Goal: Task Accomplishment & Management: Use online tool/utility

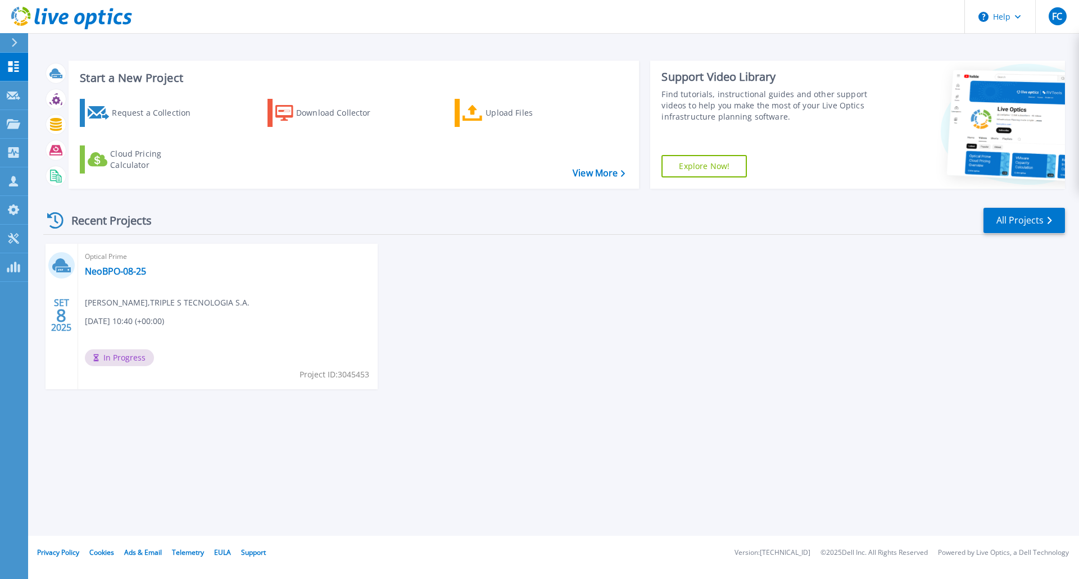
click at [549, 230] on div "Recent Projects All Projects" at bounding box center [553, 221] width 1021 height 28
click at [16, 40] on icon at bounding box center [14, 42] width 6 height 9
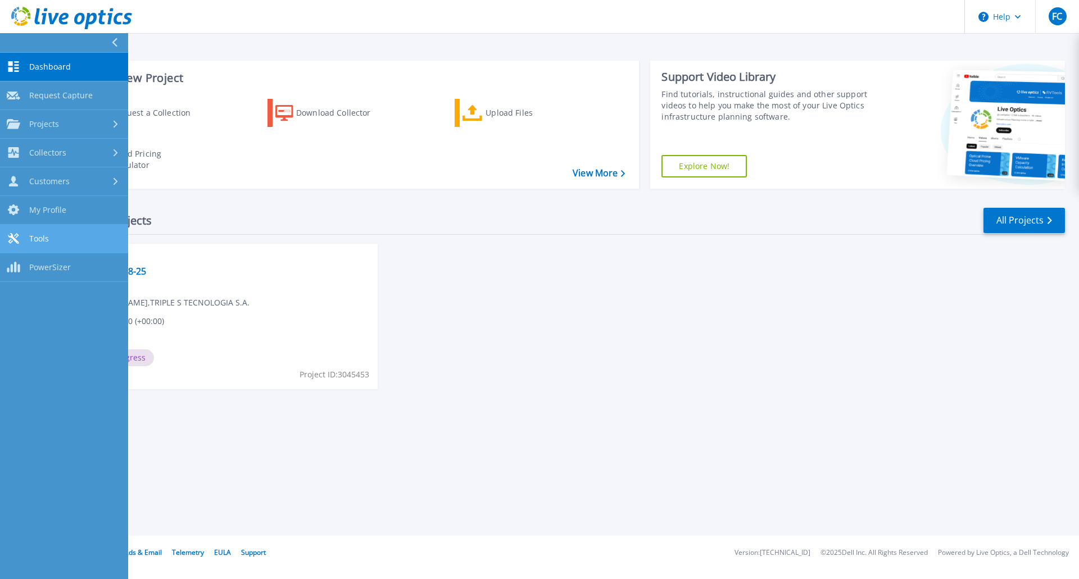
click at [33, 242] on span "Tools" at bounding box center [39, 239] width 20 height 10
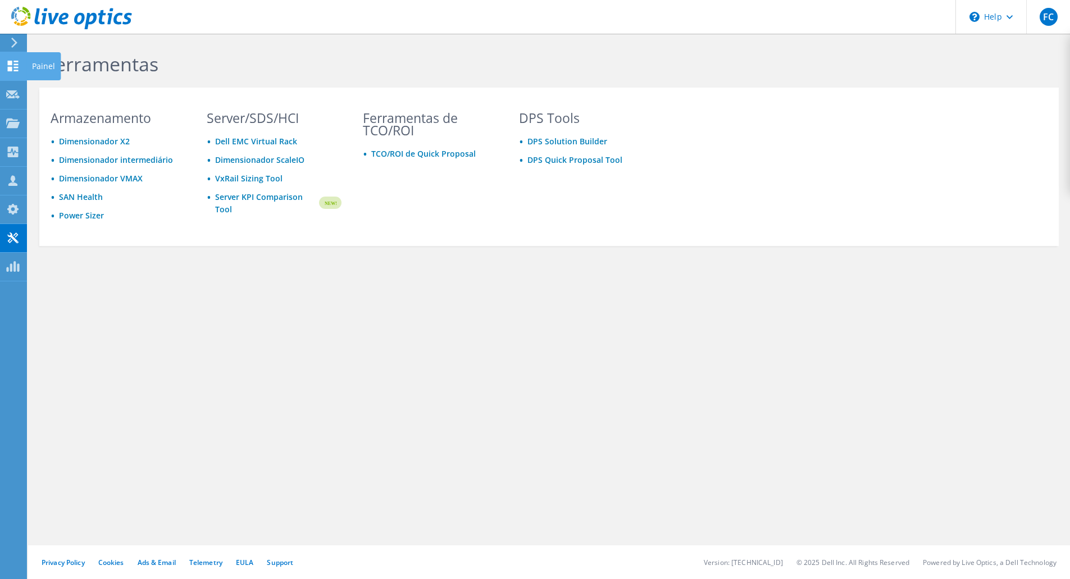
click at [16, 63] on use at bounding box center [13, 66] width 11 height 11
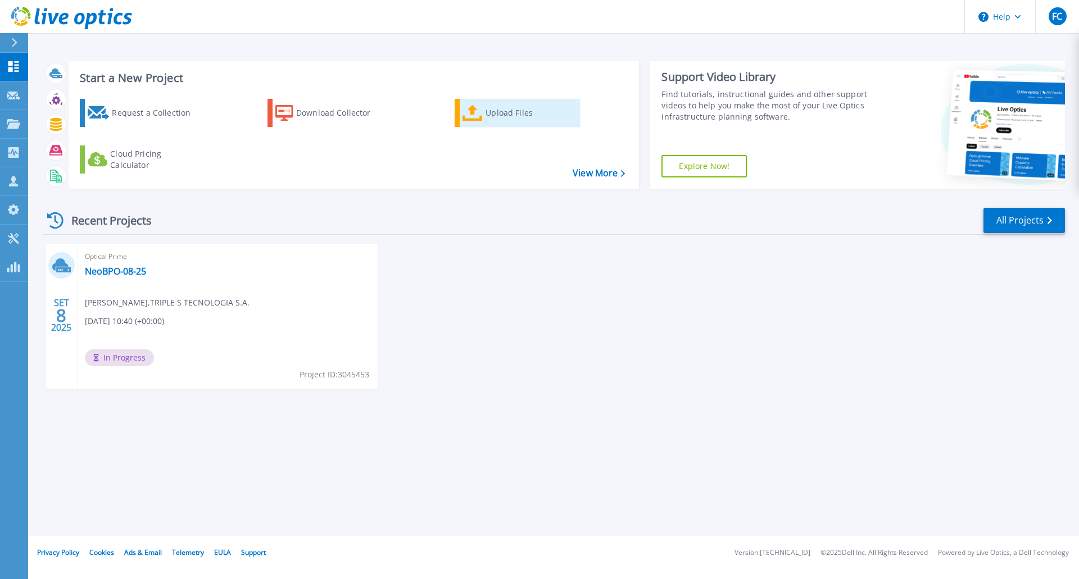
click at [494, 113] on div "Upload Files" at bounding box center [530, 113] width 90 height 22
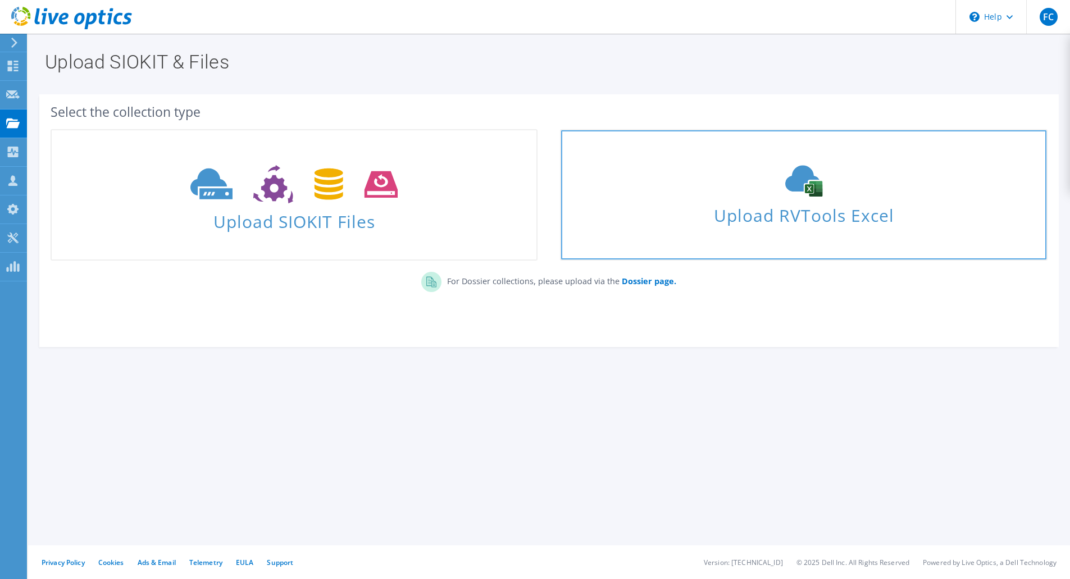
click at [746, 203] on span "Upload RVTools Excel" at bounding box center [803, 213] width 485 height 24
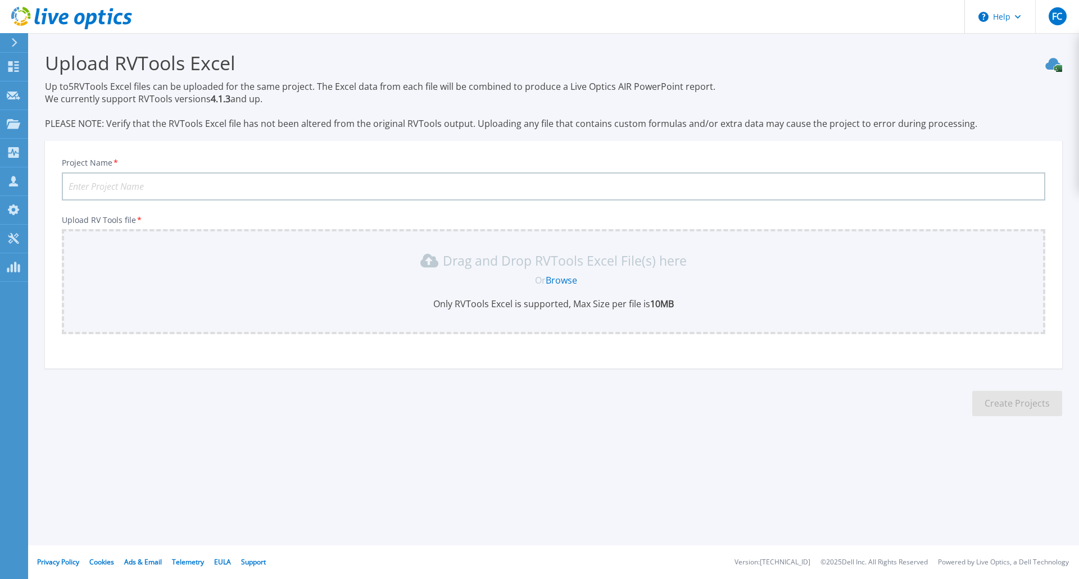
click at [111, 185] on input "Project Name *" at bounding box center [553, 186] width 983 height 28
type input "NeoBPO-08-25-RVTools"
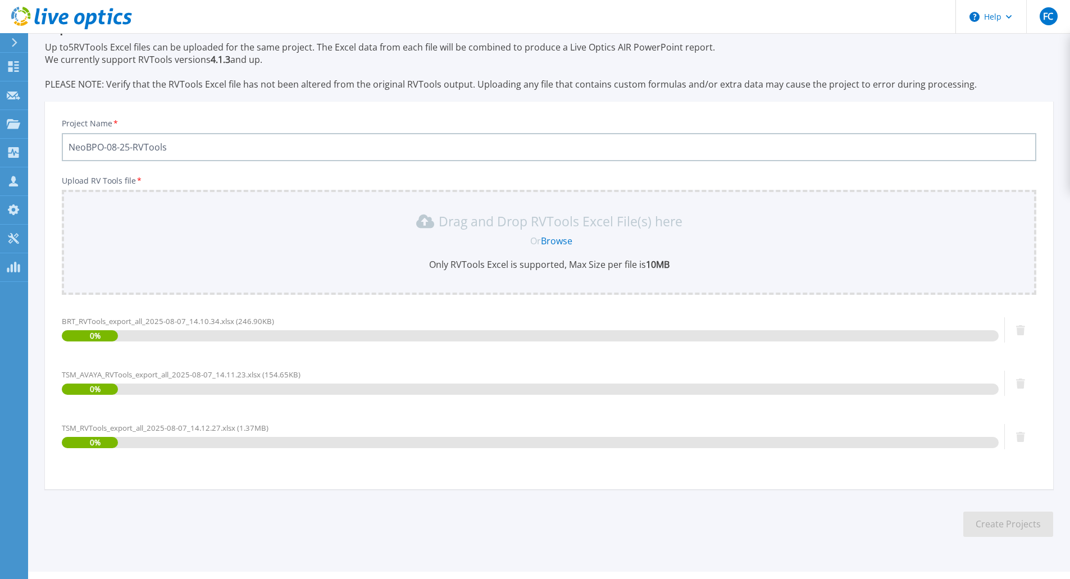
scroll to position [66, 0]
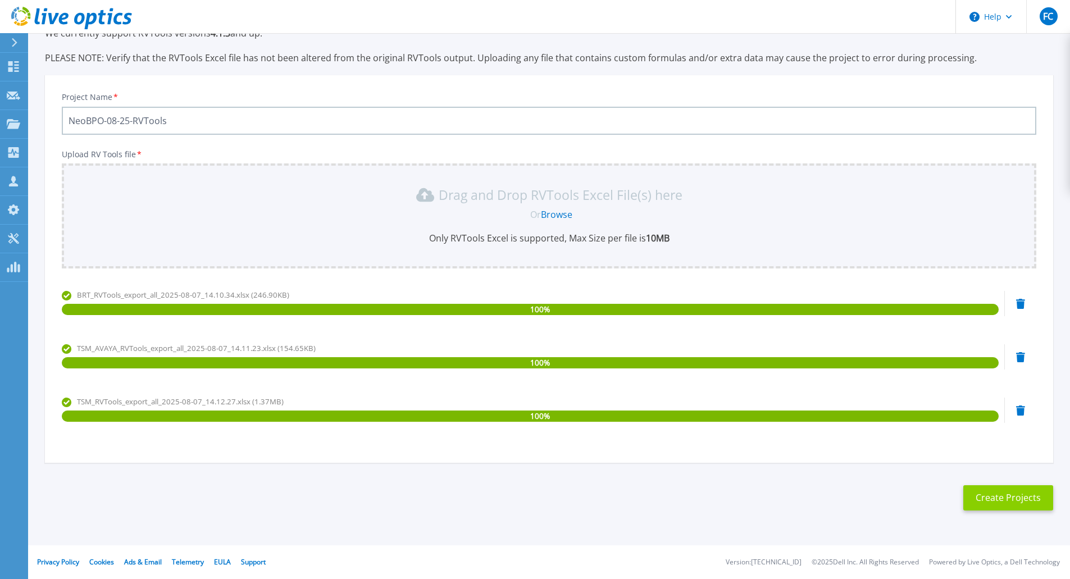
click at [1008, 495] on button "Create Projects" at bounding box center [1008, 497] width 90 height 25
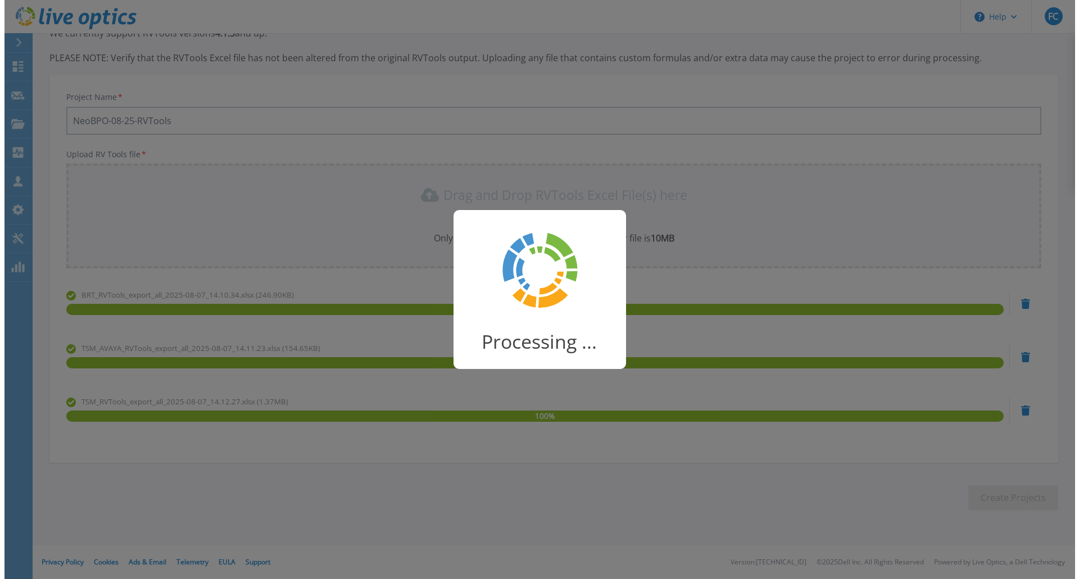
scroll to position [0, 0]
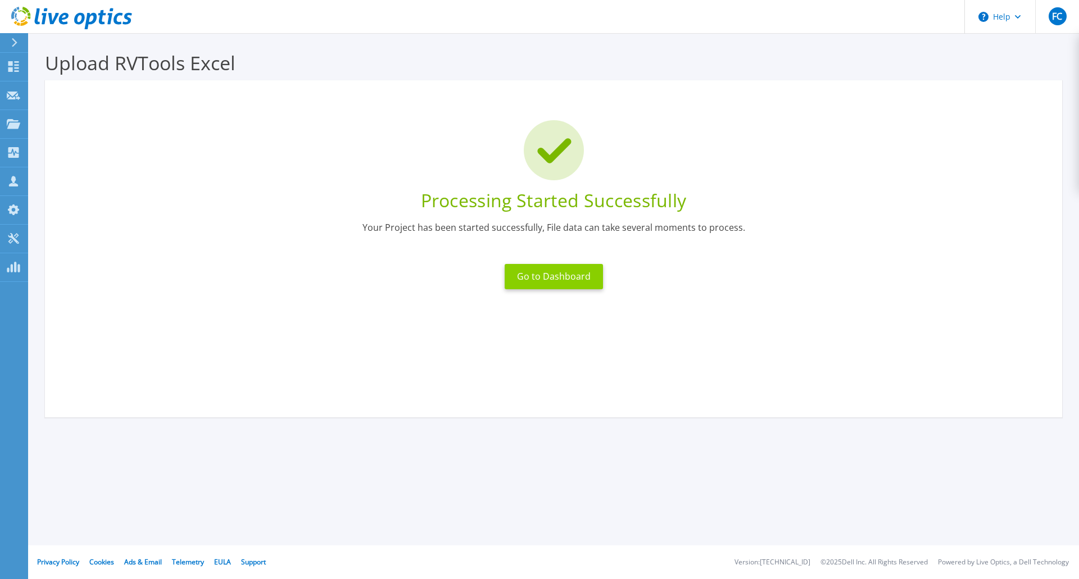
click at [569, 275] on button "Go to Dashboard" at bounding box center [553, 276] width 98 height 25
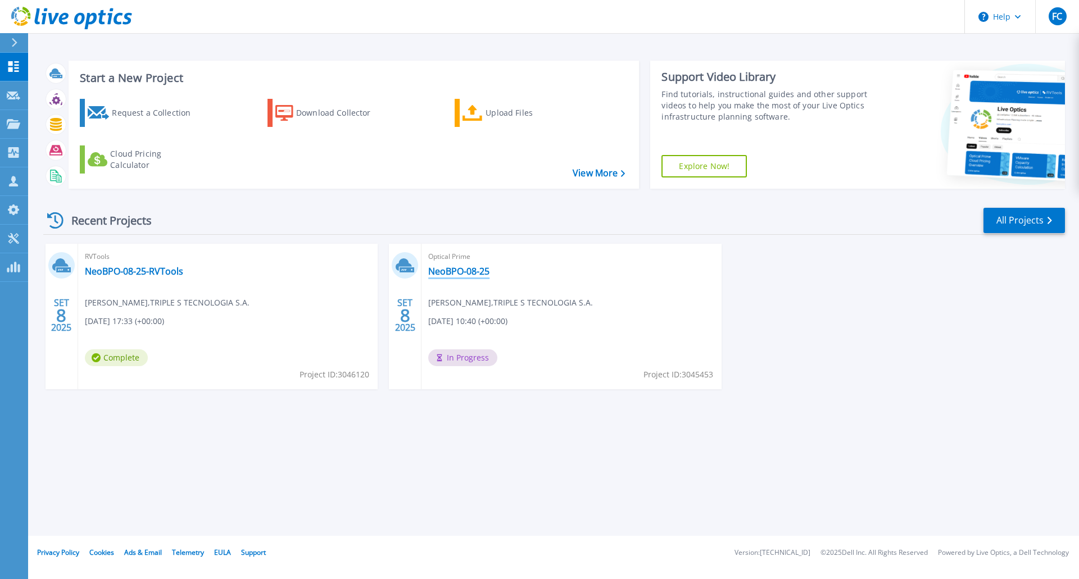
click at [481, 270] on link "NeoBPO-08-25" at bounding box center [458, 271] width 61 height 11
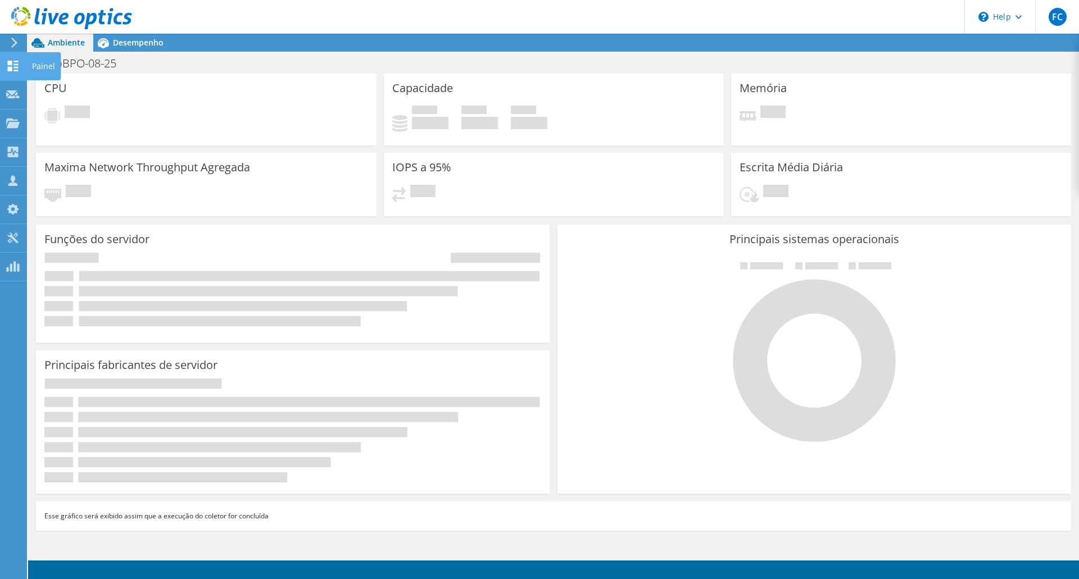
click at [46, 65] on div "Painel" at bounding box center [43, 66] width 34 height 28
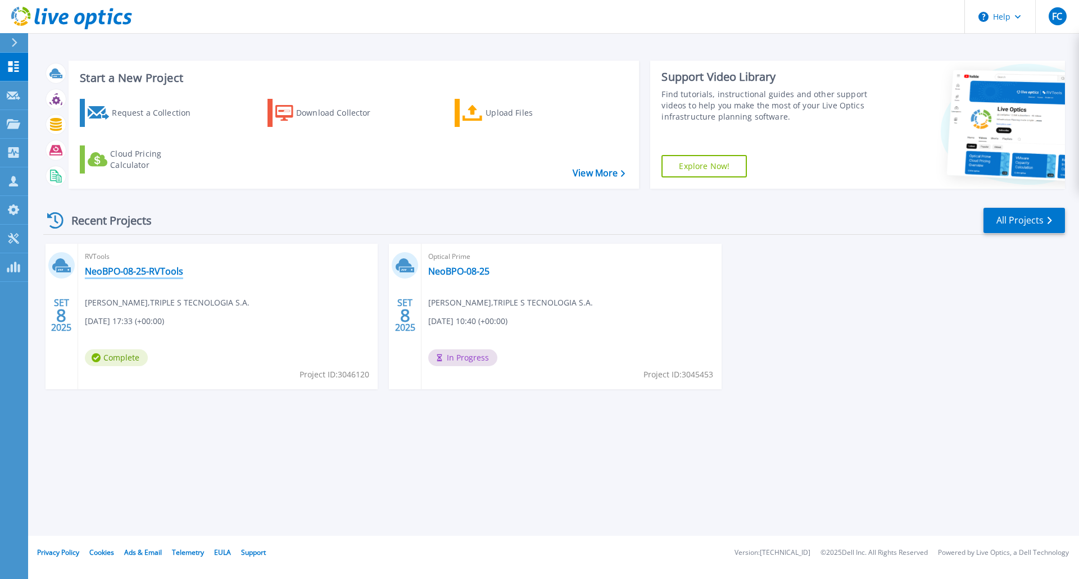
click at [150, 272] on link "NeoBPO-08-25-RVTools" at bounding box center [134, 271] width 98 height 11
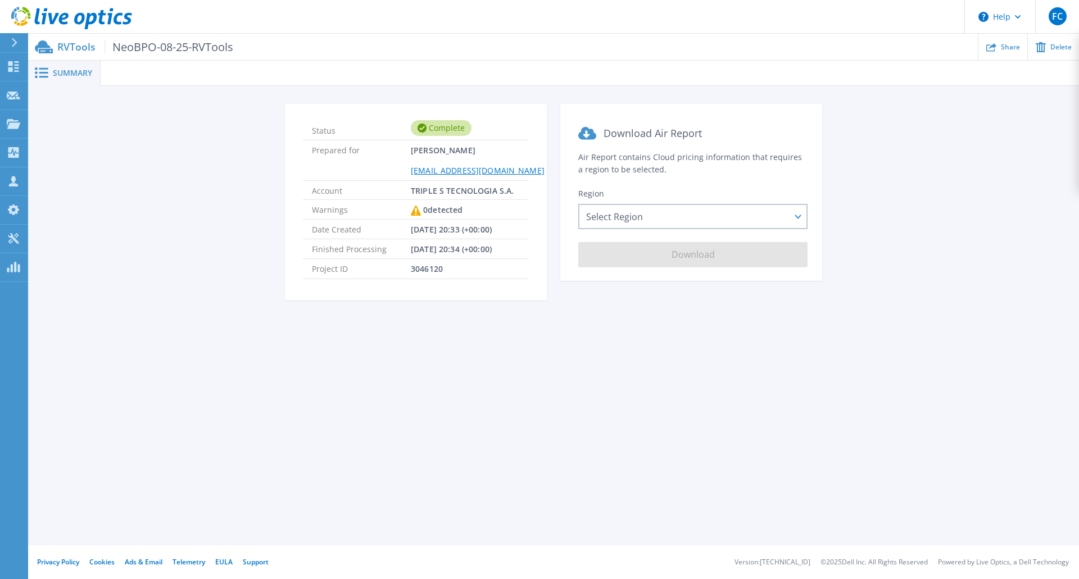
click at [59, 74] on span "Summary" at bounding box center [72, 73] width 39 height 8
click at [716, 214] on div "Select Region Asia Pacific (Hong Kong) Asia Pacific (Mumbai) Asia Pacific (Seou…" at bounding box center [692, 216] width 229 height 25
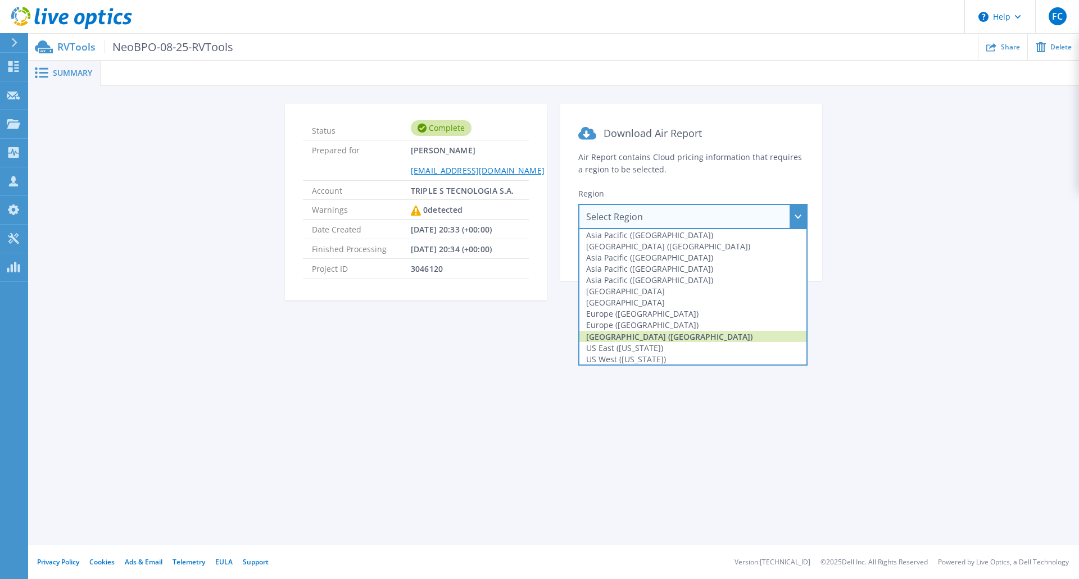
click at [675, 338] on div "South America (Sao Paulo)" at bounding box center [692, 336] width 227 height 11
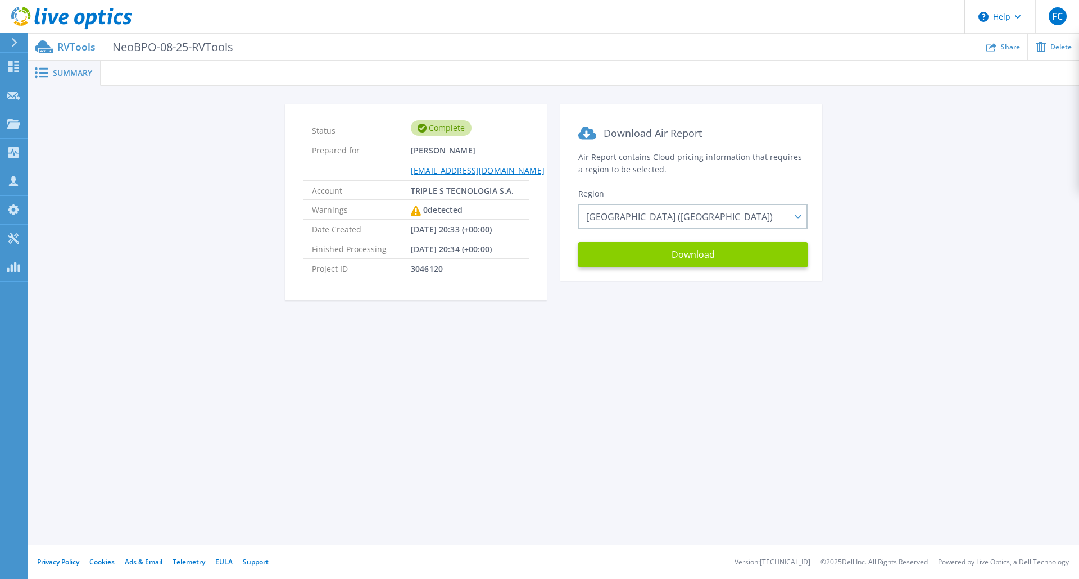
click at [707, 258] on button "Download" at bounding box center [692, 254] width 229 height 25
